Goal: Transaction & Acquisition: Purchase product/service

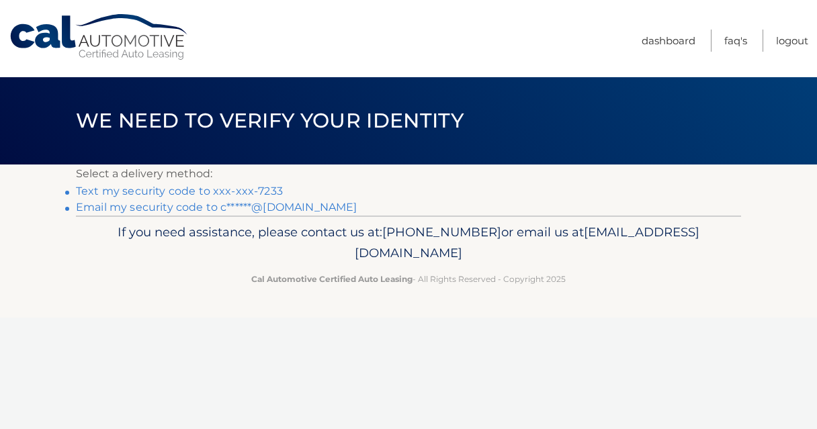
click at [245, 187] on link "Text my security code to xxx-xxx-7233" at bounding box center [179, 191] width 207 height 13
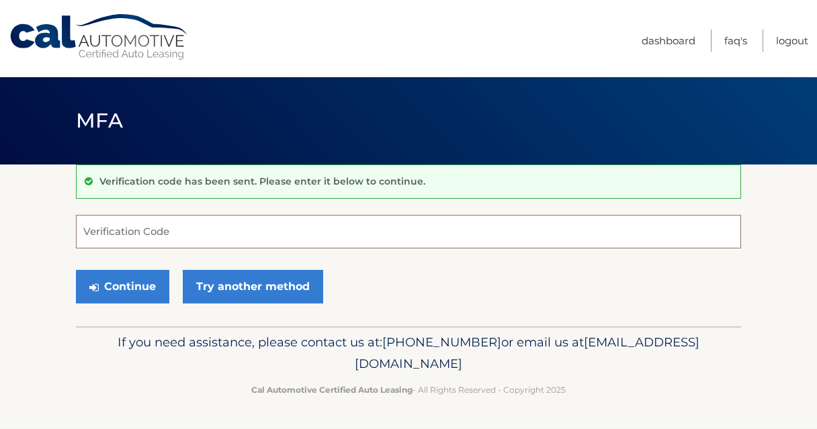
click at [180, 234] on input "Verification Code" at bounding box center [408, 232] width 665 height 34
type input "990250"
click at [76, 270] on button "Continue" at bounding box center [122, 287] width 93 height 34
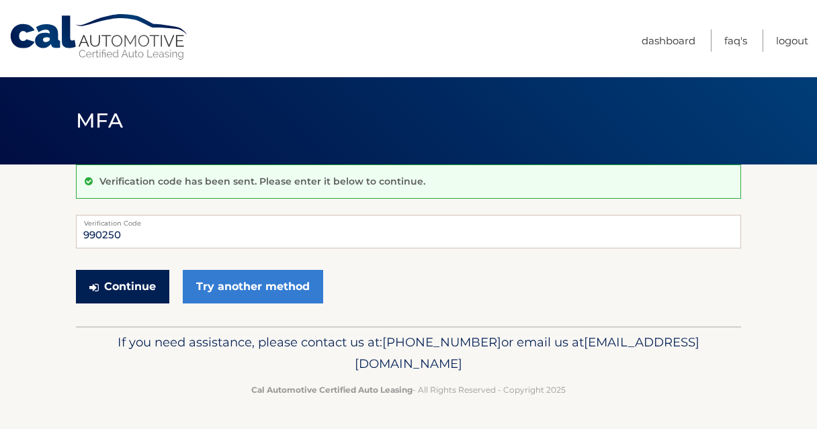
click at [124, 288] on button "Continue" at bounding box center [122, 287] width 93 height 34
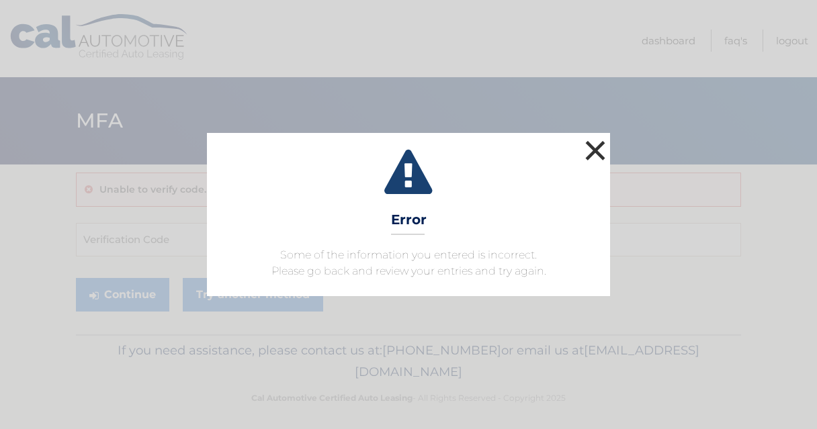
click at [585, 142] on button "×" at bounding box center [595, 150] width 27 height 27
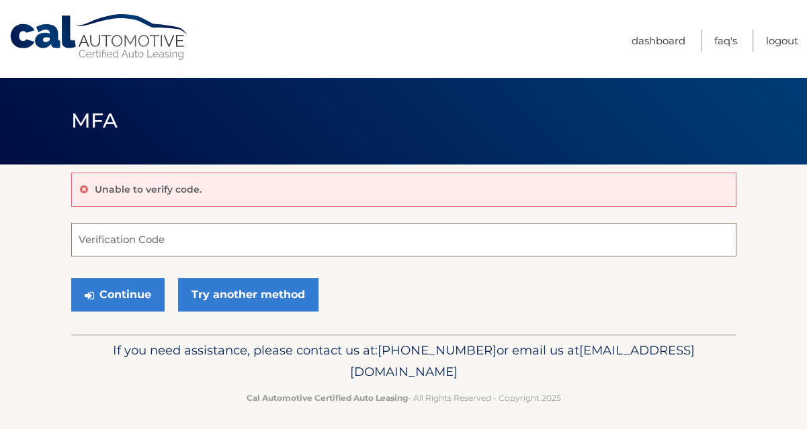
click at [187, 228] on input "Verification Code" at bounding box center [403, 240] width 665 height 34
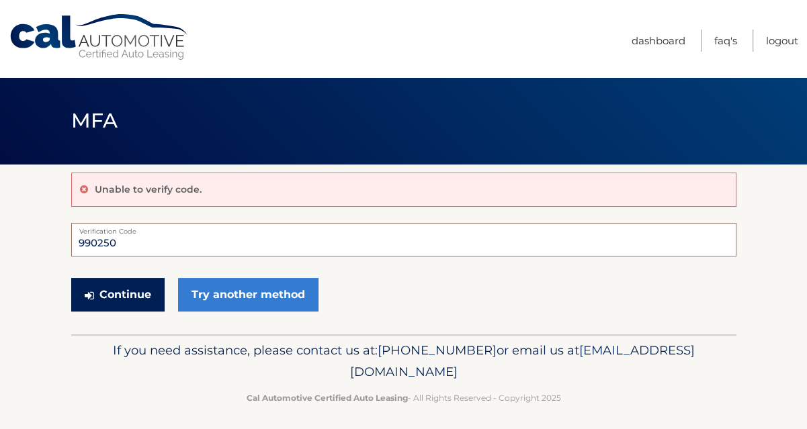
type input "990250"
click at [101, 290] on button "Continue" at bounding box center [117, 295] width 93 height 34
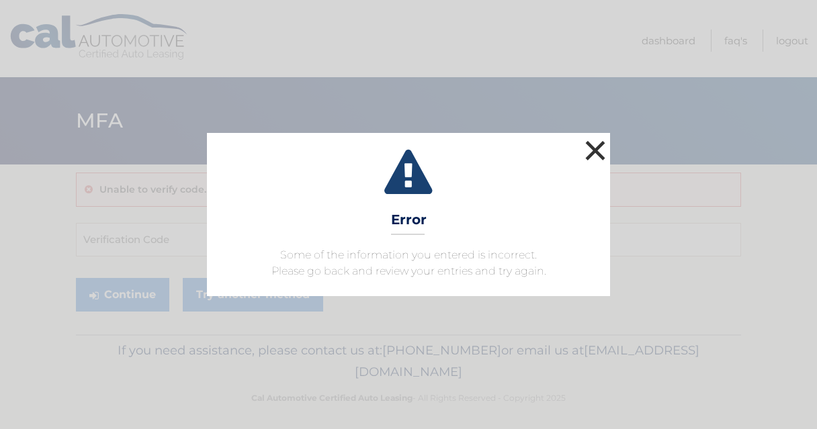
click at [593, 137] on button "×" at bounding box center [595, 150] width 27 height 27
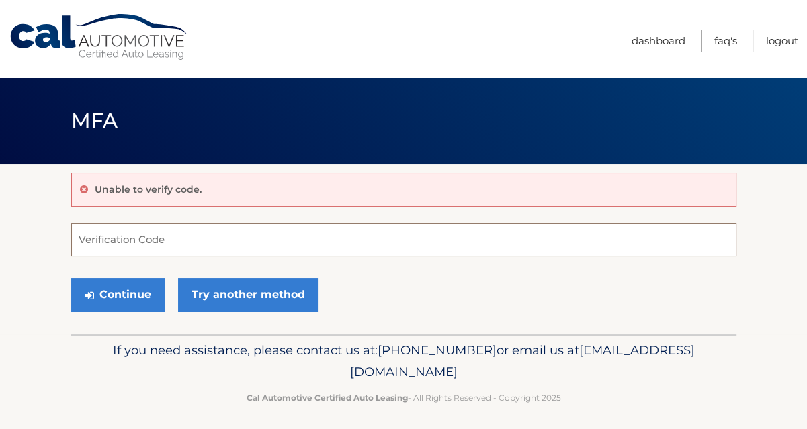
click at [101, 237] on input "Verification Code" at bounding box center [403, 240] width 665 height 34
type input "990250"
click at [81, 369] on p "If you need assistance, please contact us at: 609-807-3200 or email us at Custo…" at bounding box center [404, 361] width 648 height 43
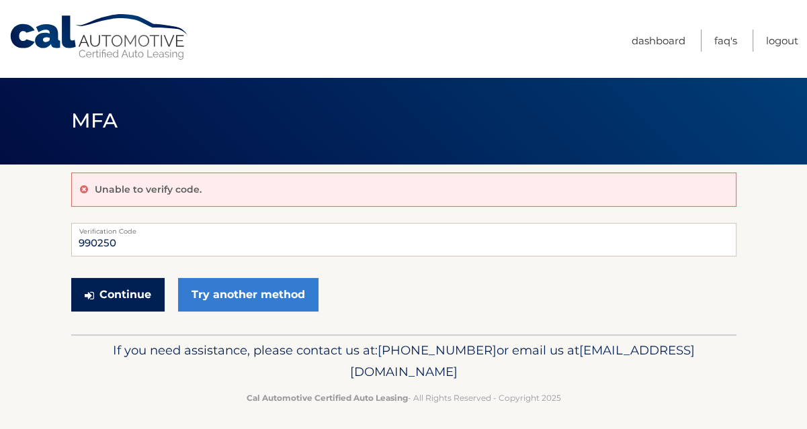
click at [101, 291] on button "Continue" at bounding box center [117, 295] width 93 height 34
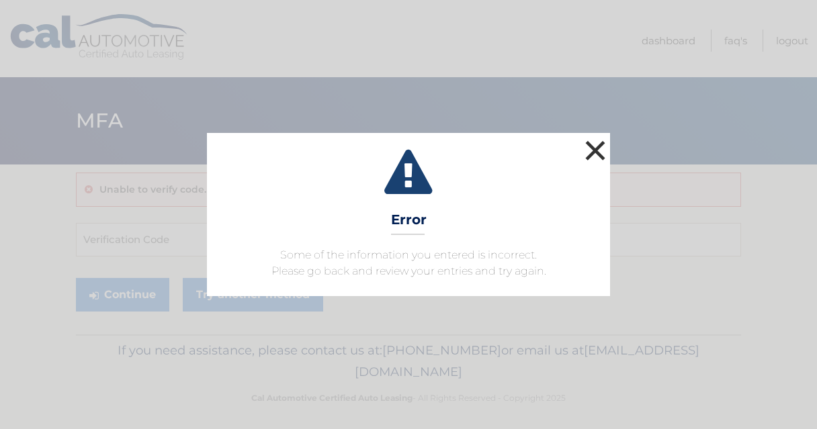
click at [597, 151] on button "×" at bounding box center [595, 150] width 27 height 27
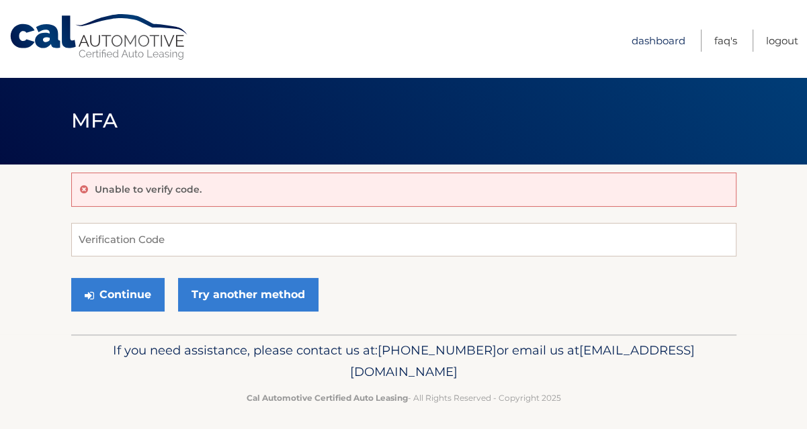
click at [638, 38] on link "Dashboard" at bounding box center [659, 41] width 54 height 22
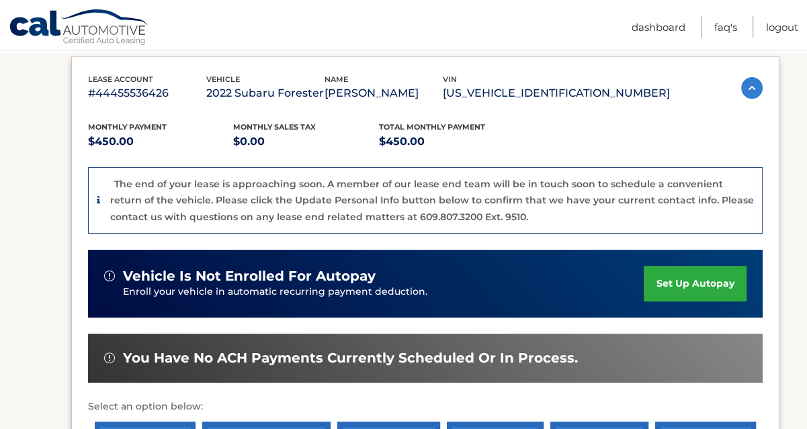
scroll to position [403, 0]
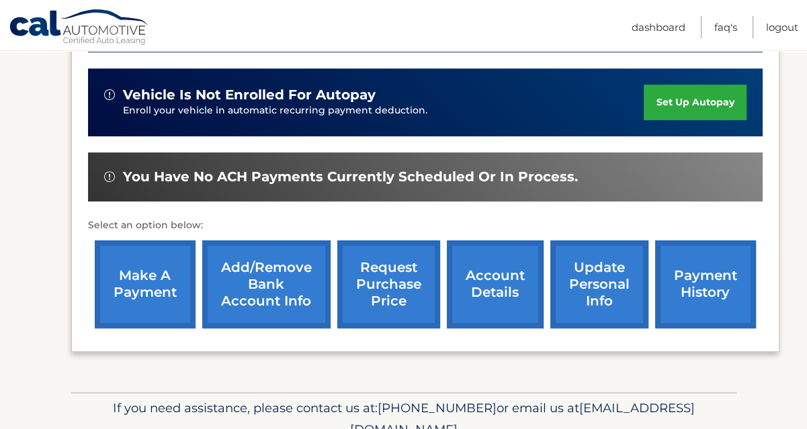
click at [697, 273] on link "payment history" at bounding box center [705, 285] width 101 height 88
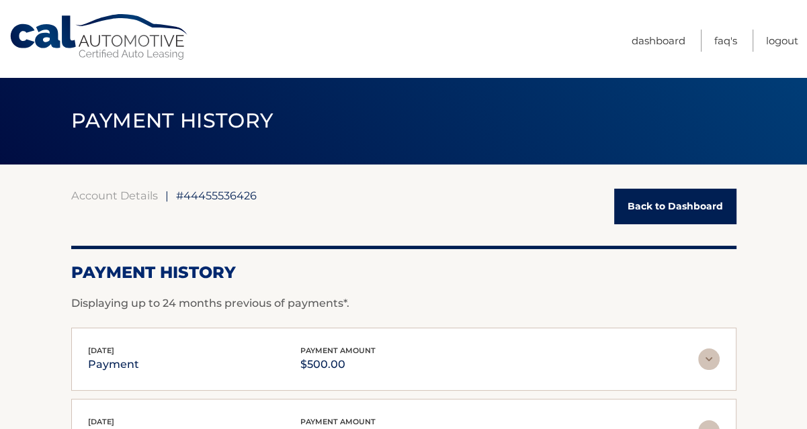
click at [644, 205] on link "Back to Dashboard" at bounding box center [675, 207] width 122 height 36
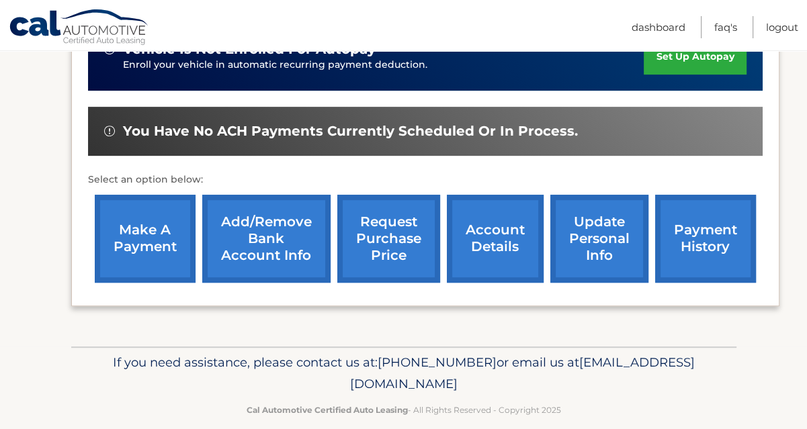
scroll to position [466, 0]
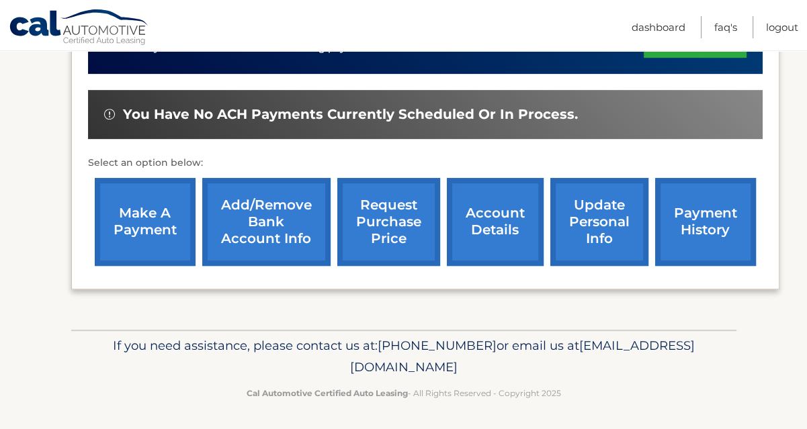
click at [123, 219] on link "make a payment" at bounding box center [145, 222] width 101 height 88
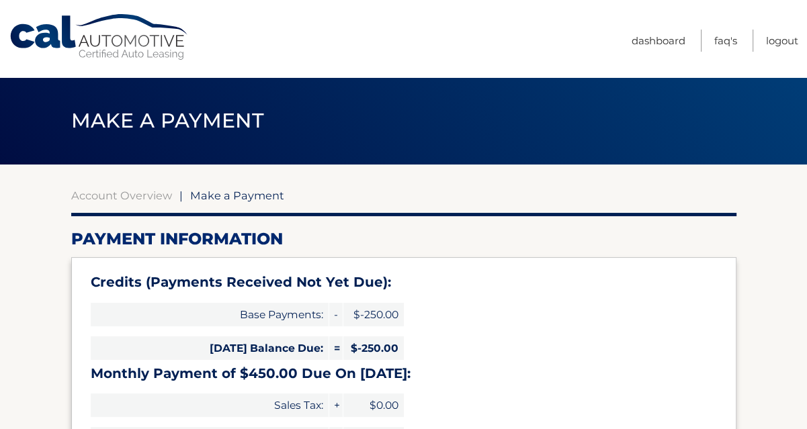
type input "200.00"
select select "ZDkxZjBlNTgtZjRlMy00M2UwLWJiYzAtNjQ4NTZmMDYxMmVk"
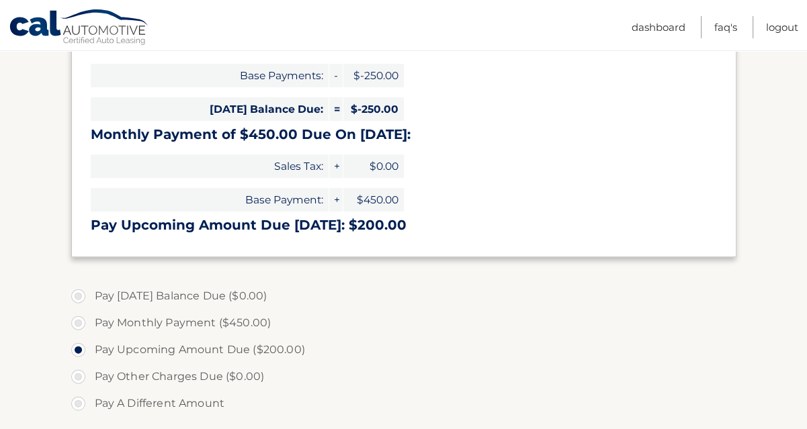
scroll to position [269, 0]
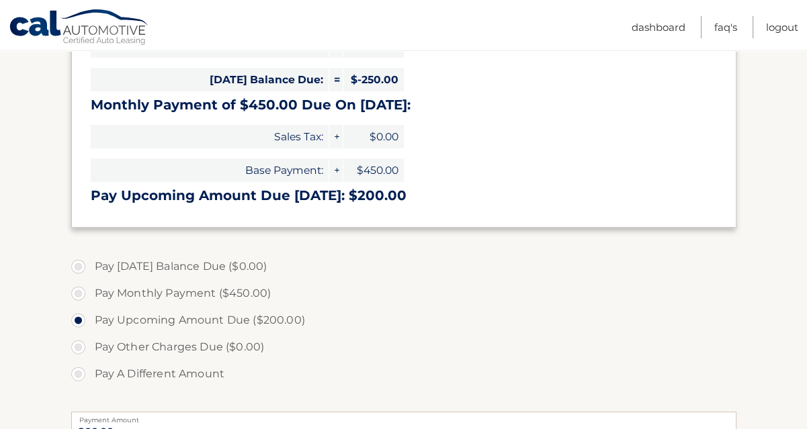
click at [77, 374] on label "Pay A Different Amount" at bounding box center [403, 374] width 665 height 27
click at [77, 374] on input "Pay A Different Amount" at bounding box center [83, 372] width 13 height 22
radio input "true"
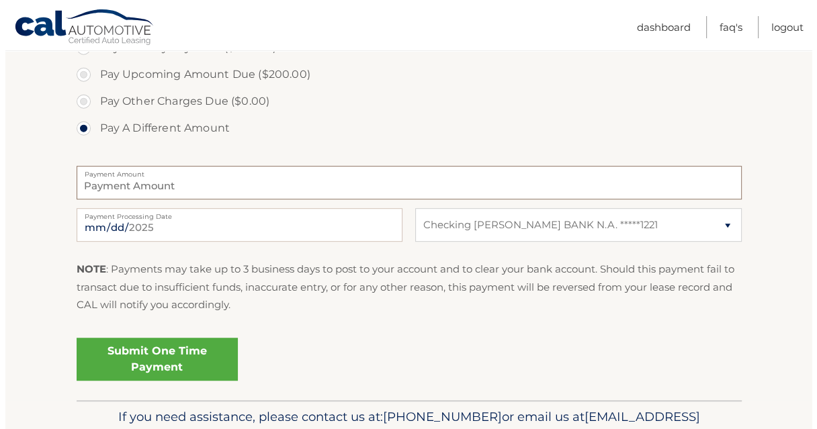
scroll to position [553, 0]
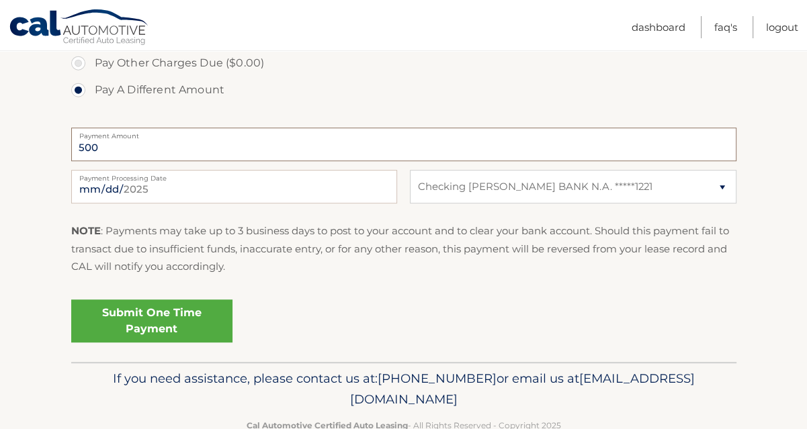
click at [109, 148] on input "500" at bounding box center [403, 145] width 665 height 34
type input "500.00"
click at [417, 302] on div "Submit One Time Payment" at bounding box center [403, 318] width 665 height 48
click at [138, 316] on link "Submit One Time Payment" at bounding box center [151, 321] width 161 height 43
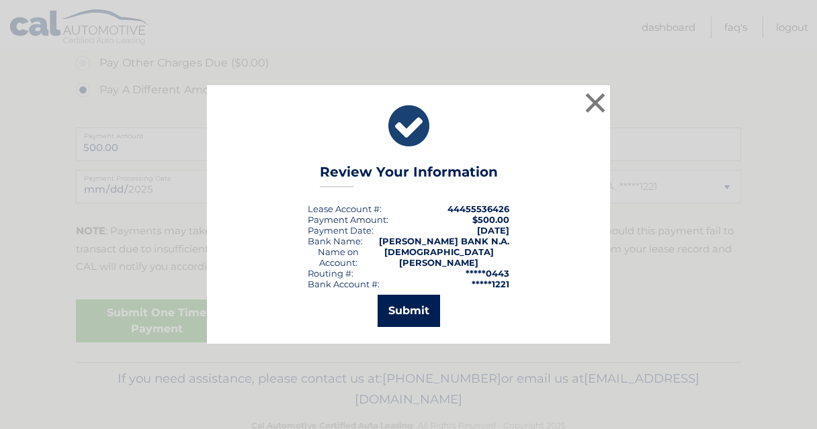
click at [406, 302] on button "Submit" at bounding box center [409, 311] width 62 height 32
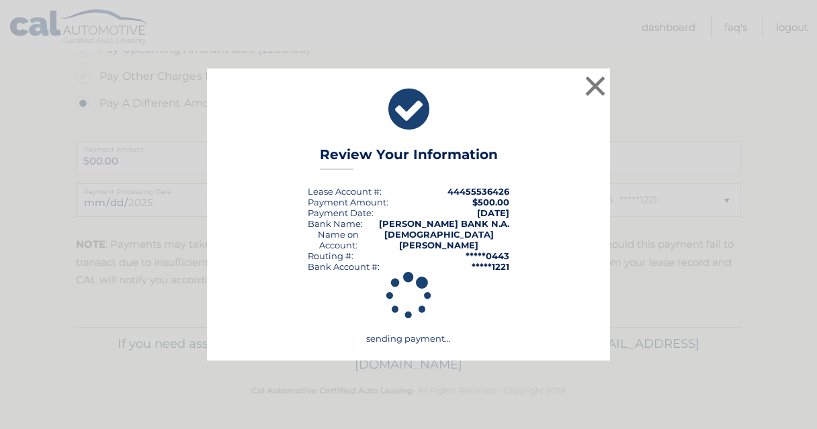
scroll to position [538, 0]
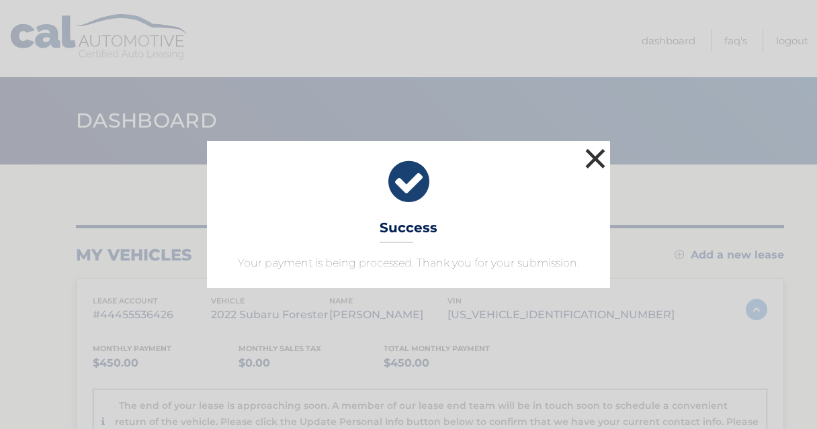
click at [590, 155] on button "×" at bounding box center [595, 158] width 27 height 27
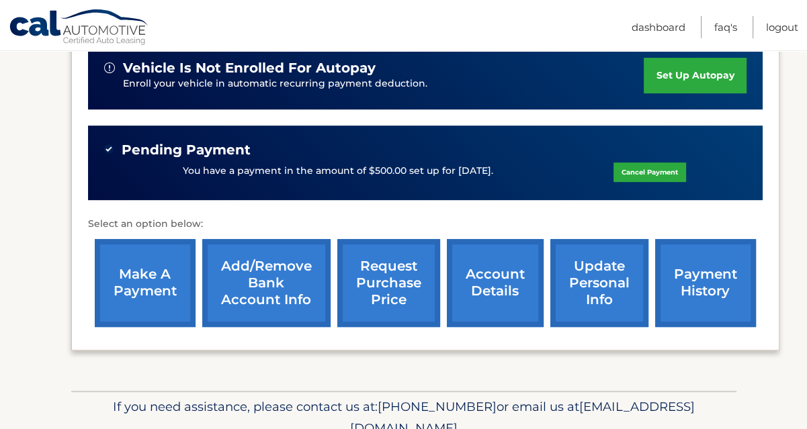
scroll to position [470, 0]
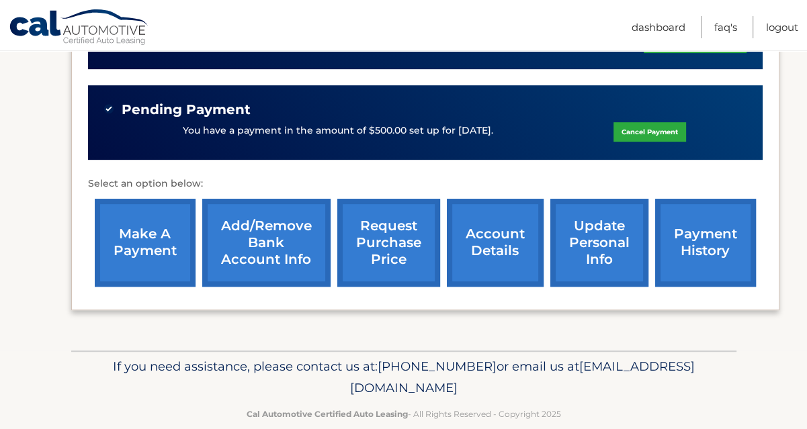
click at [484, 242] on link "account details" at bounding box center [495, 243] width 97 height 88
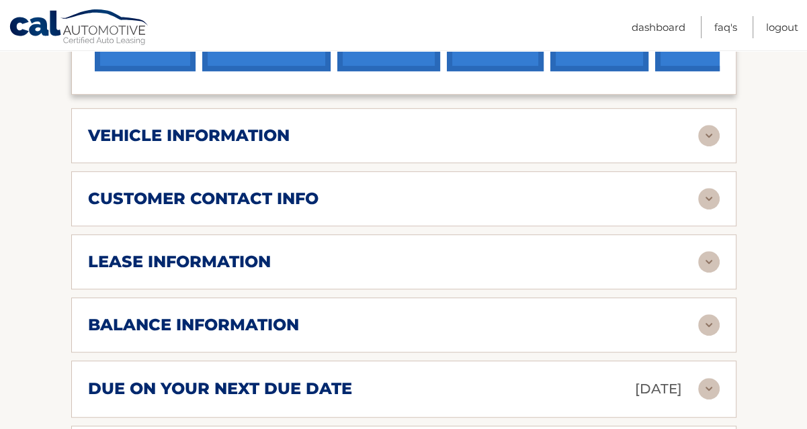
scroll to position [656, 0]
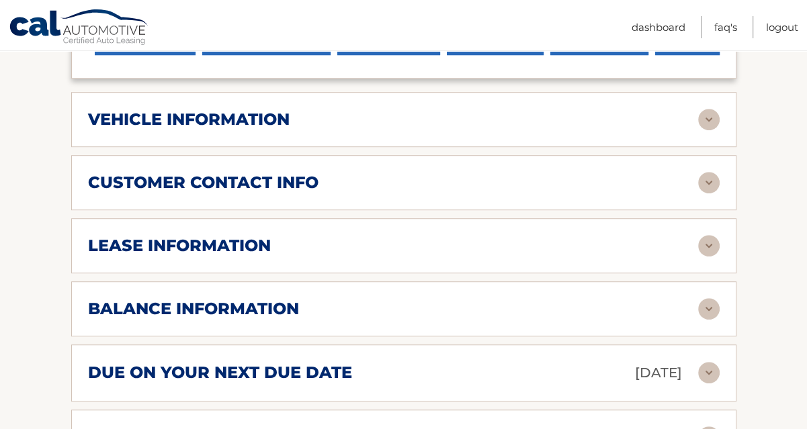
click at [290, 299] on h2 "balance information" at bounding box center [193, 309] width 211 height 20
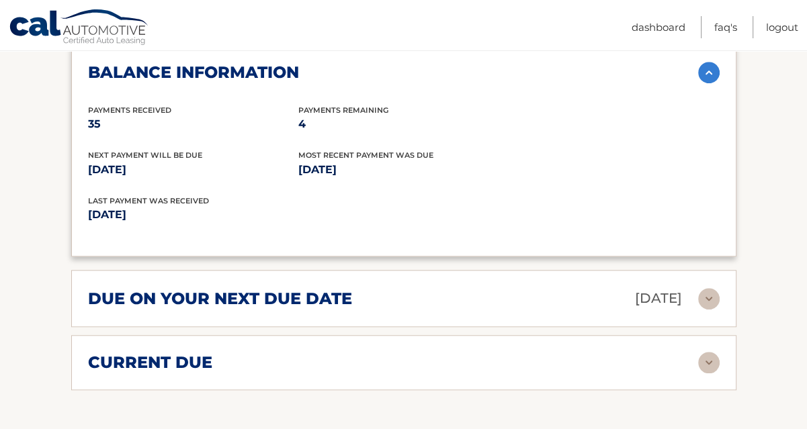
scroll to position [1059, 0]
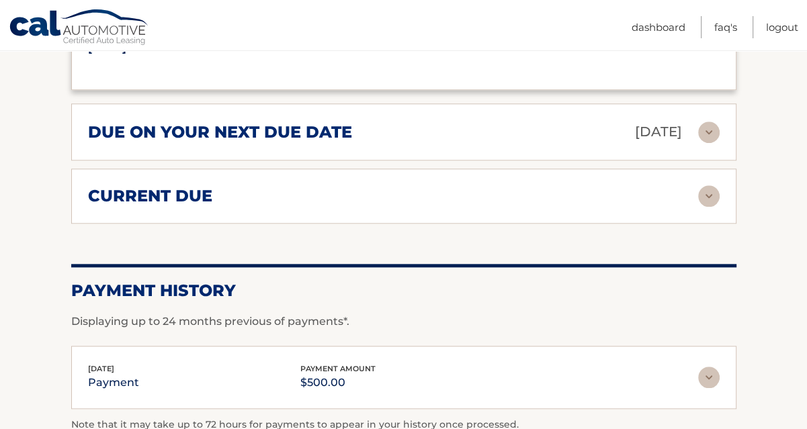
click at [692, 120] on div "due on your next due date [DATE]" at bounding box center [393, 132] width 610 height 24
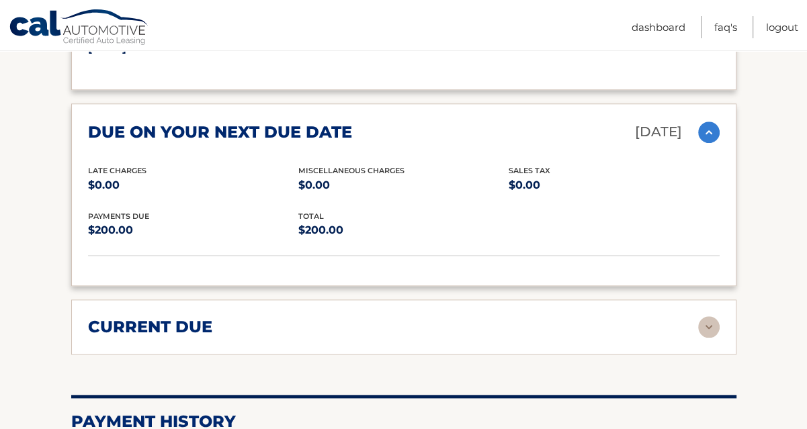
click at [704, 316] on img at bounding box center [709, 327] width 22 height 22
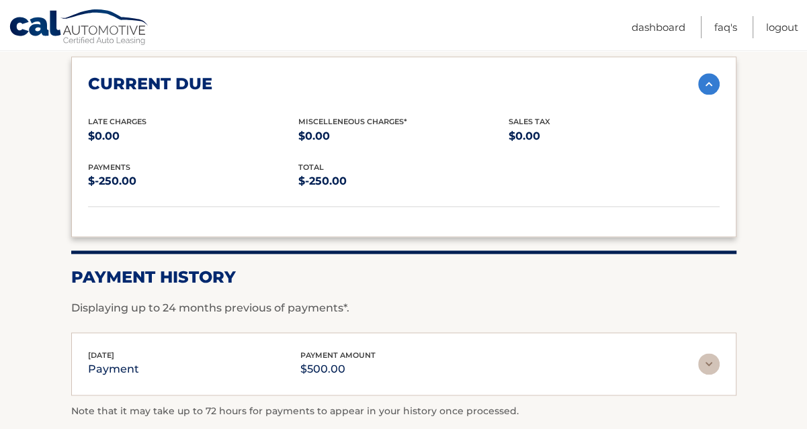
scroll to position [1328, 0]
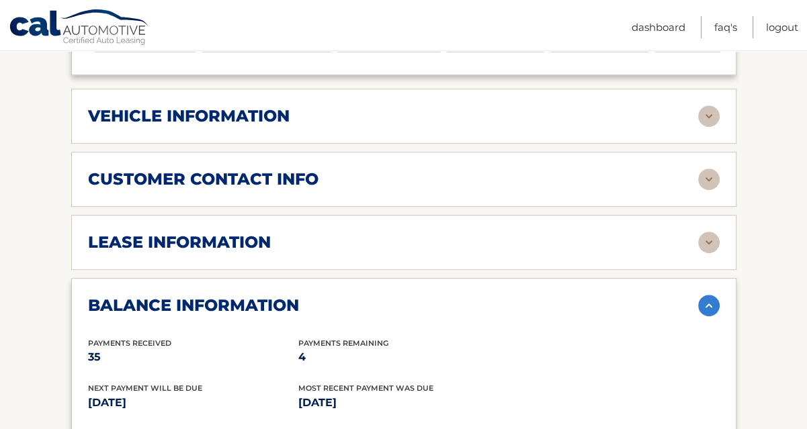
scroll to position [656, 0]
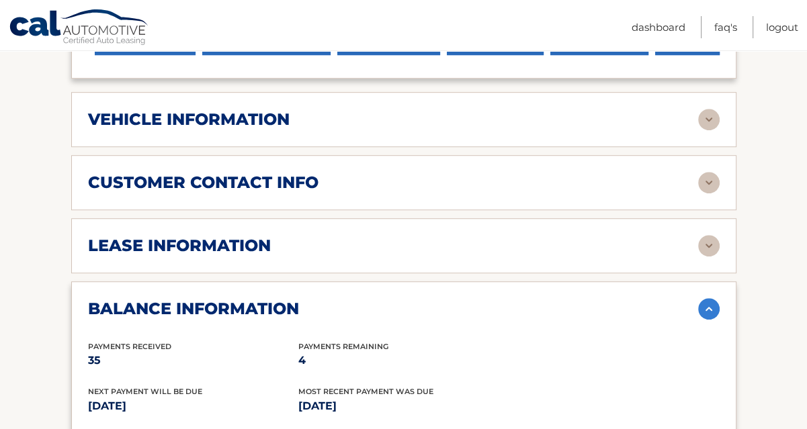
click at [708, 235] on img at bounding box center [709, 246] width 22 height 22
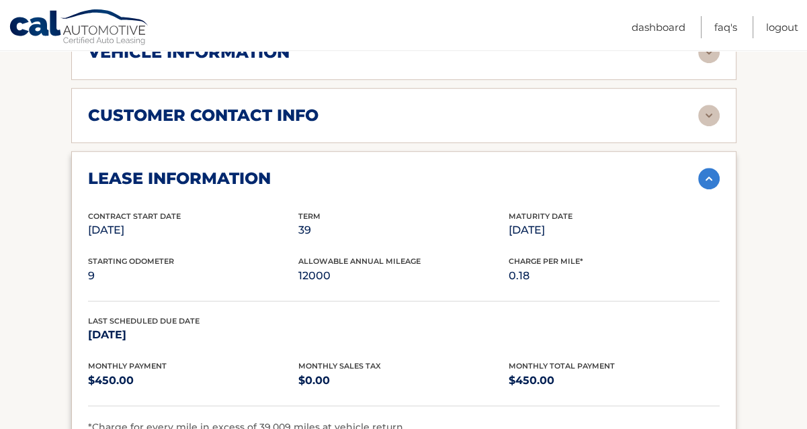
scroll to position [723, 0]
drag, startPoint x: 703, startPoint y: 89, endPoint x: 526, endPoint y: 107, distance: 178.2
click at [703, 105] on img at bounding box center [709, 116] width 22 height 22
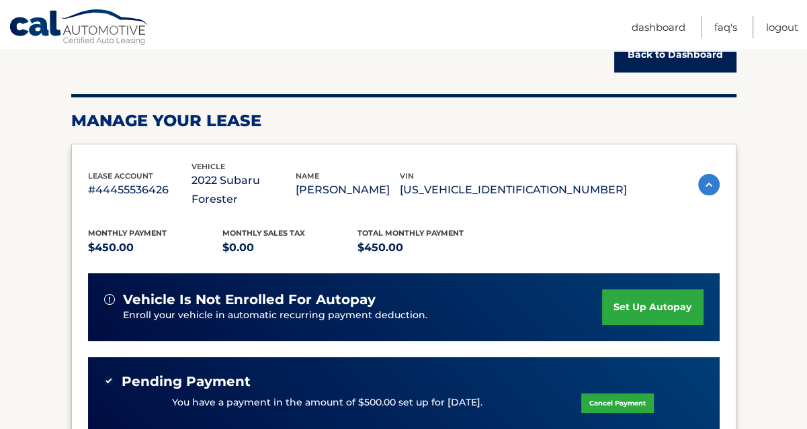
scroll to position [0, 0]
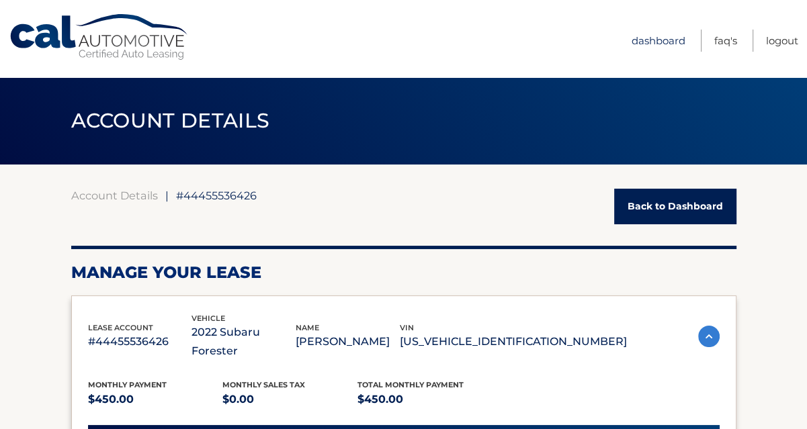
click at [660, 38] on link "Dashboard" at bounding box center [659, 41] width 54 height 22
